Goal: Task Accomplishment & Management: Complete application form

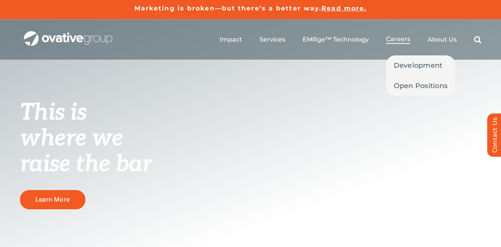
click at [395, 37] on span "Careers" at bounding box center [398, 39] width 24 height 8
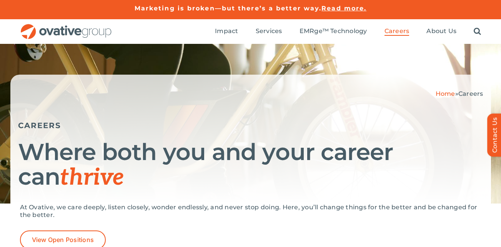
click at [395, 37] on ul "Impact Expert Insights Case Studies Awards & Press Services Media Measurement C…" at bounding box center [348, 31] width 266 height 25
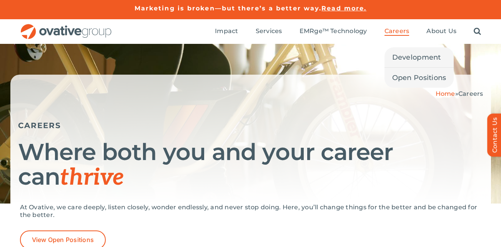
click at [387, 31] on span "Careers" at bounding box center [397, 31] width 25 height 8
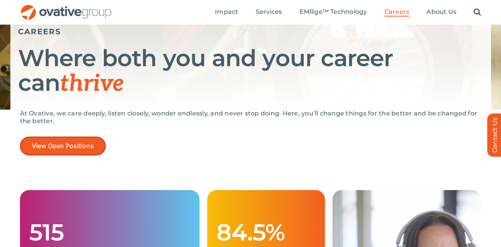
click at [79, 147] on span "View Open Positions" at bounding box center [63, 145] width 62 height 7
